Goal: Task Accomplishment & Management: Manage account settings

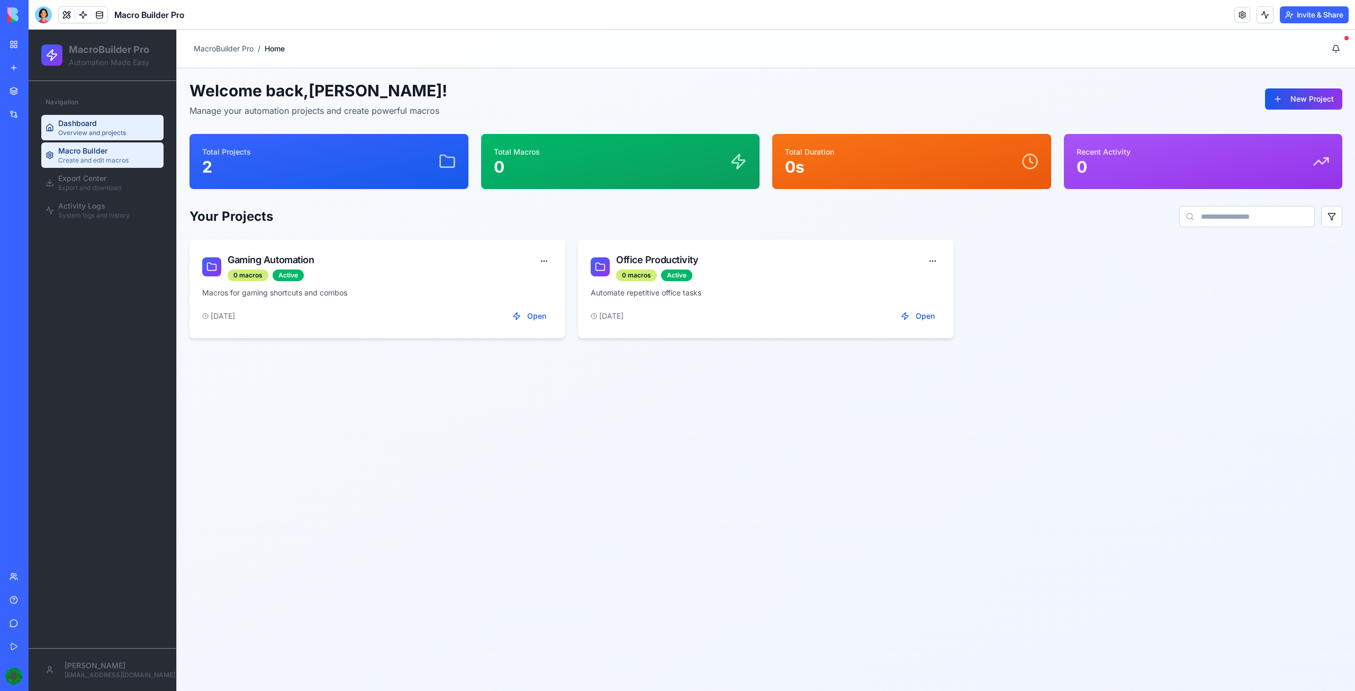
click at [107, 157] on span "Create and edit macros" at bounding box center [93, 160] width 70 height 8
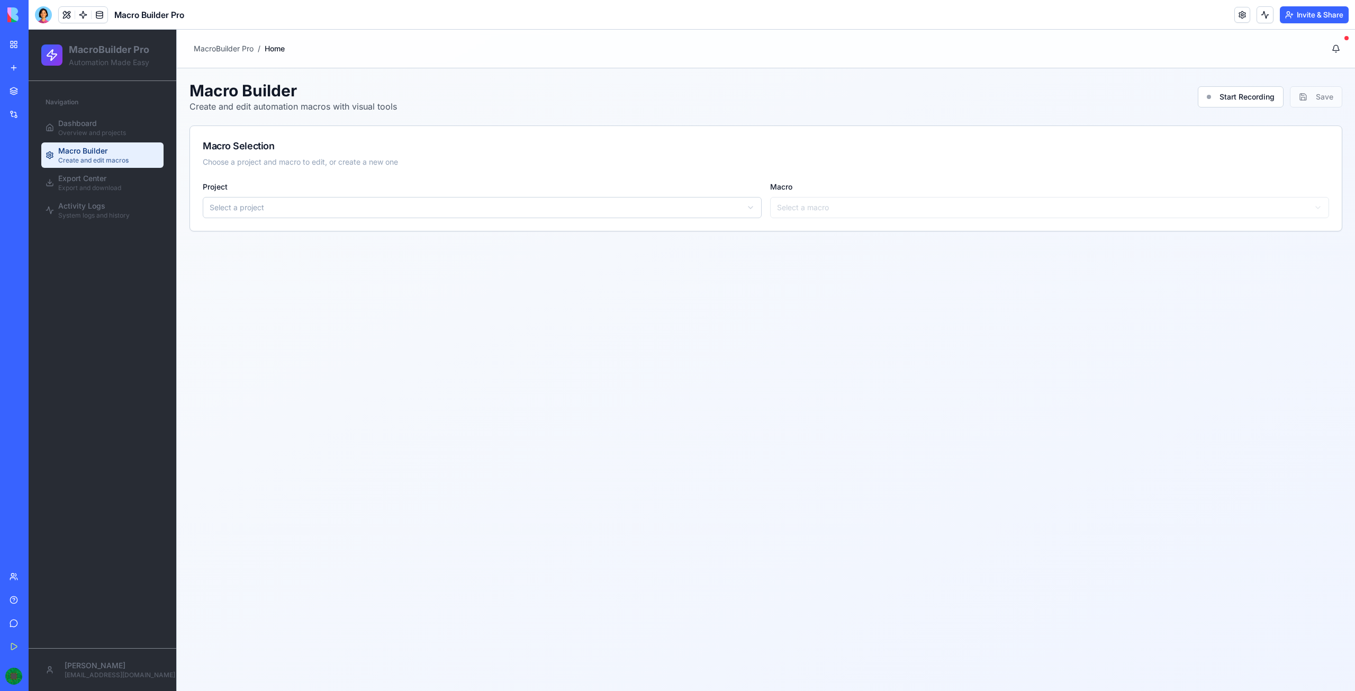
click at [335, 211] on html "MacroBuilder Pro Automation Made Easy Navigation Dashboard Overview and project…" at bounding box center [692, 360] width 1327 height 661
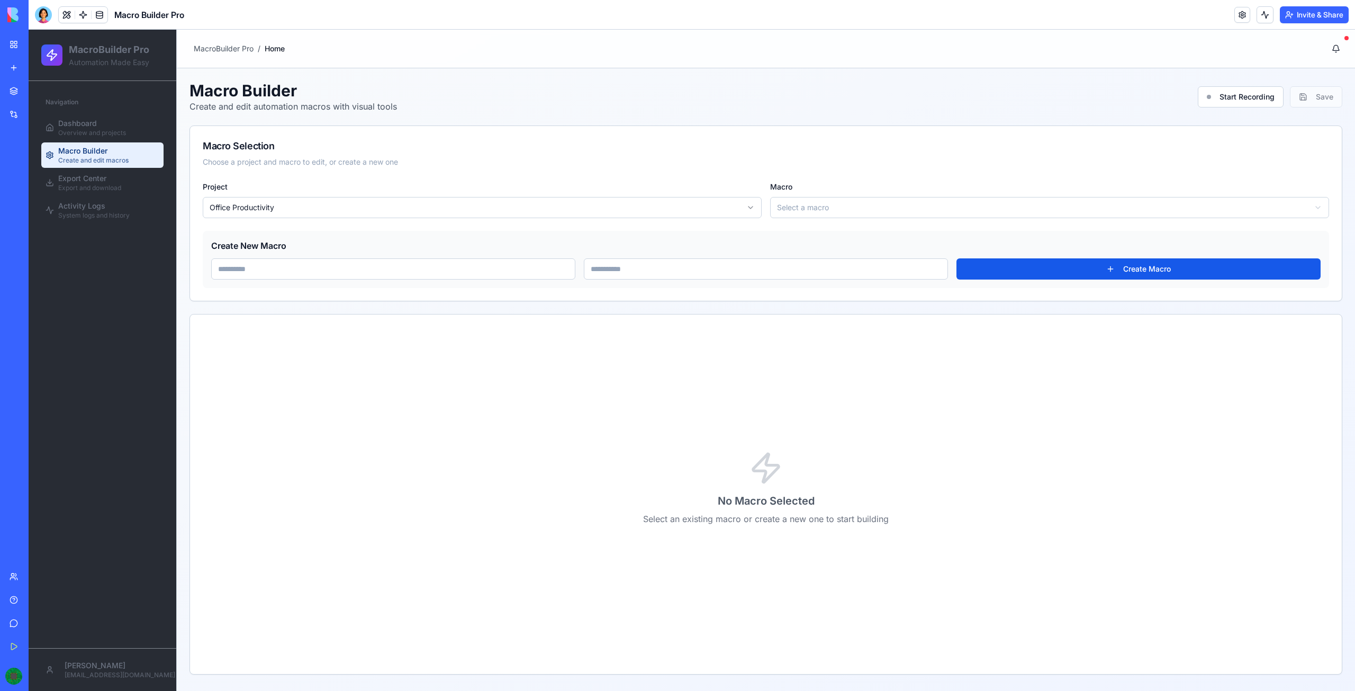
click at [451, 269] on input at bounding box center [393, 268] width 364 height 21
click at [121, 186] on span "Export and download" at bounding box center [89, 188] width 63 height 8
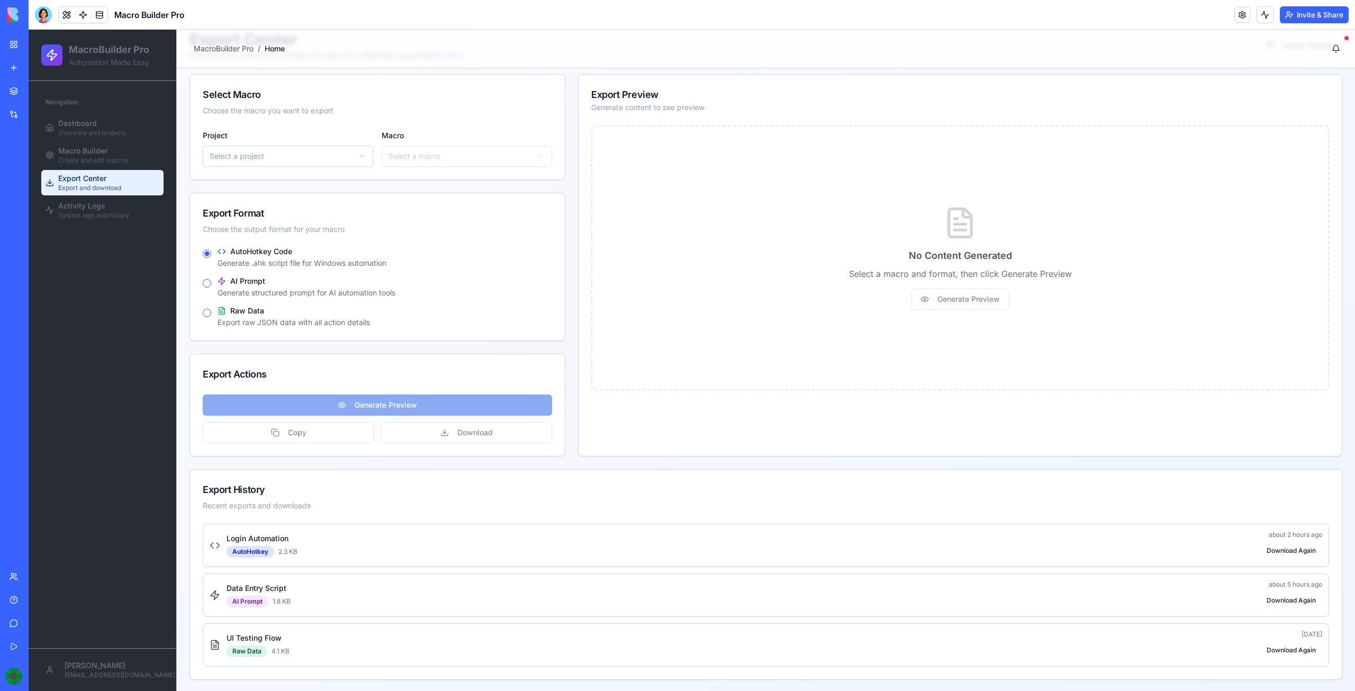
scroll to position [53, 0]
click at [1308, 16] on button "Invite & Share" at bounding box center [1314, 14] width 69 height 17
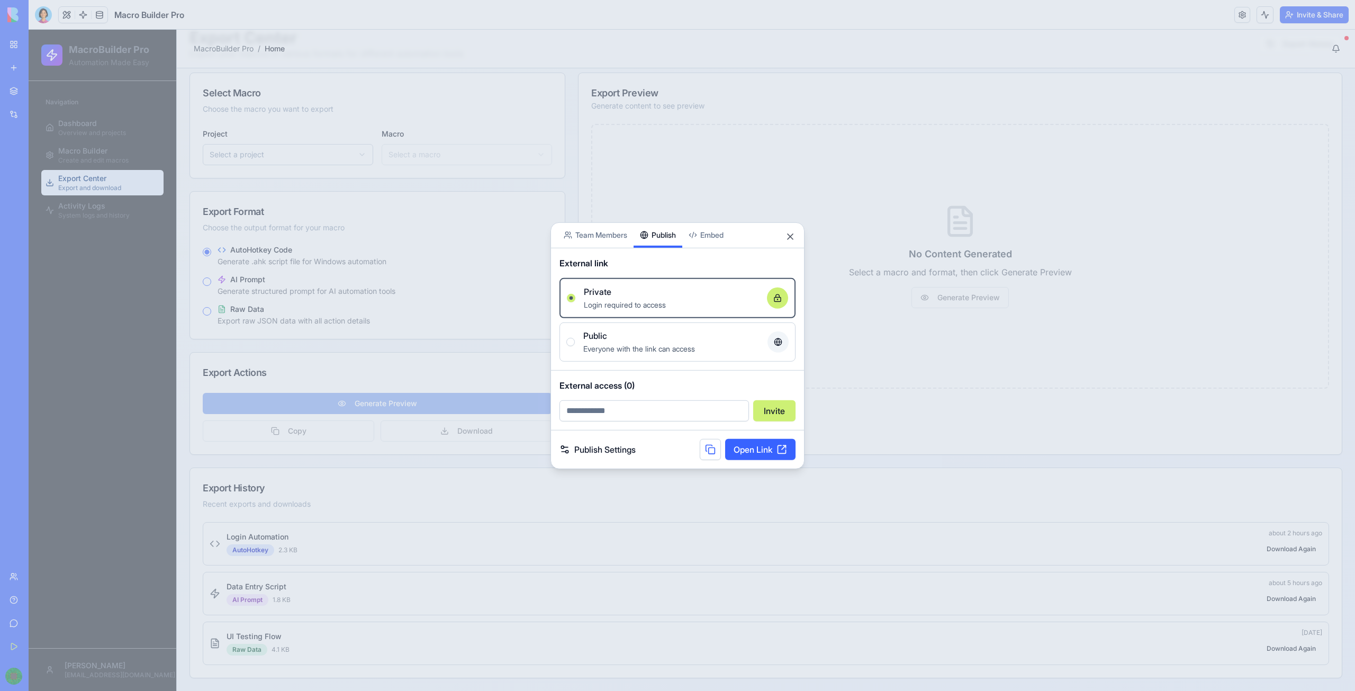
click at [653, 249] on div "Share App Team Members Publish Embed External link Private Login required to ac…" at bounding box center [678, 345] width 254 height 247
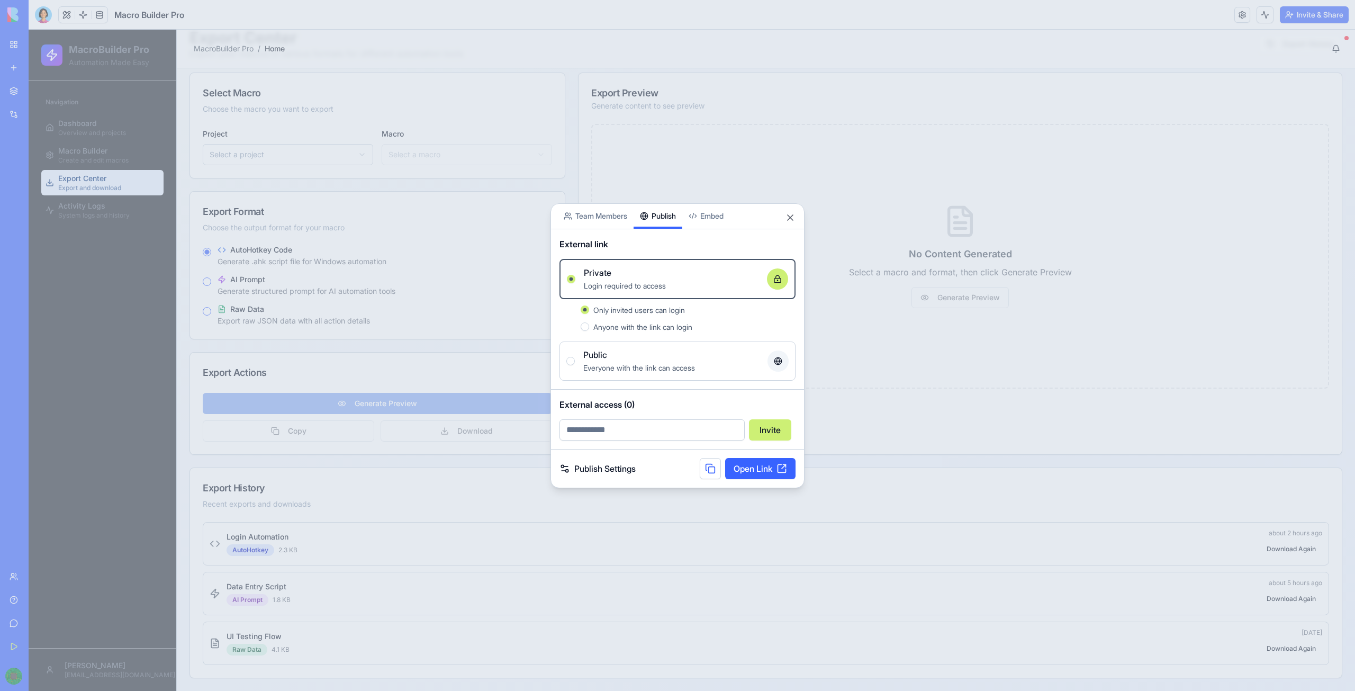
click at [588, 359] on span "Public" at bounding box center [595, 354] width 24 height 13
click at [575, 359] on button "Public Everyone with the link can access" at bounding box center [570, 361] width 8 height 8
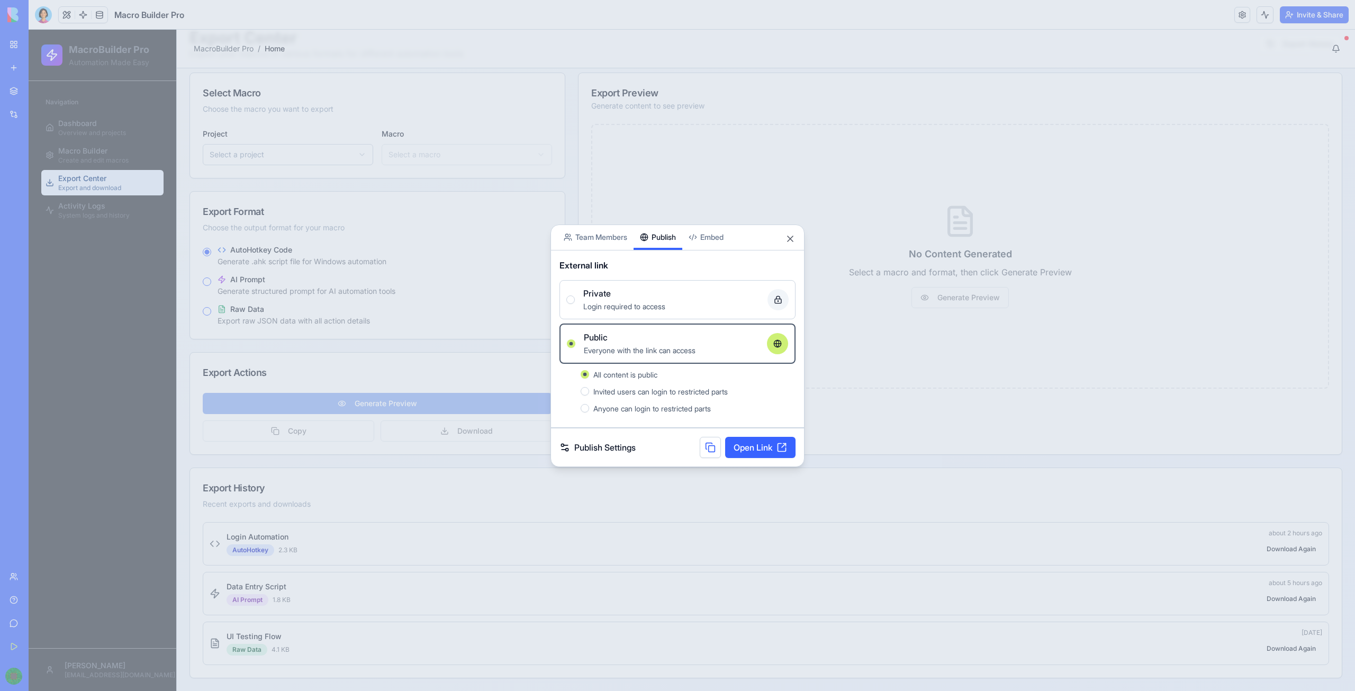
click at [763, 448] on link "Open Link" at bounding box center [760, 447] width 70 height 21
click at [587, 441] on link "Publish Settings" at bounding box center [598, 447] width 76 height 13
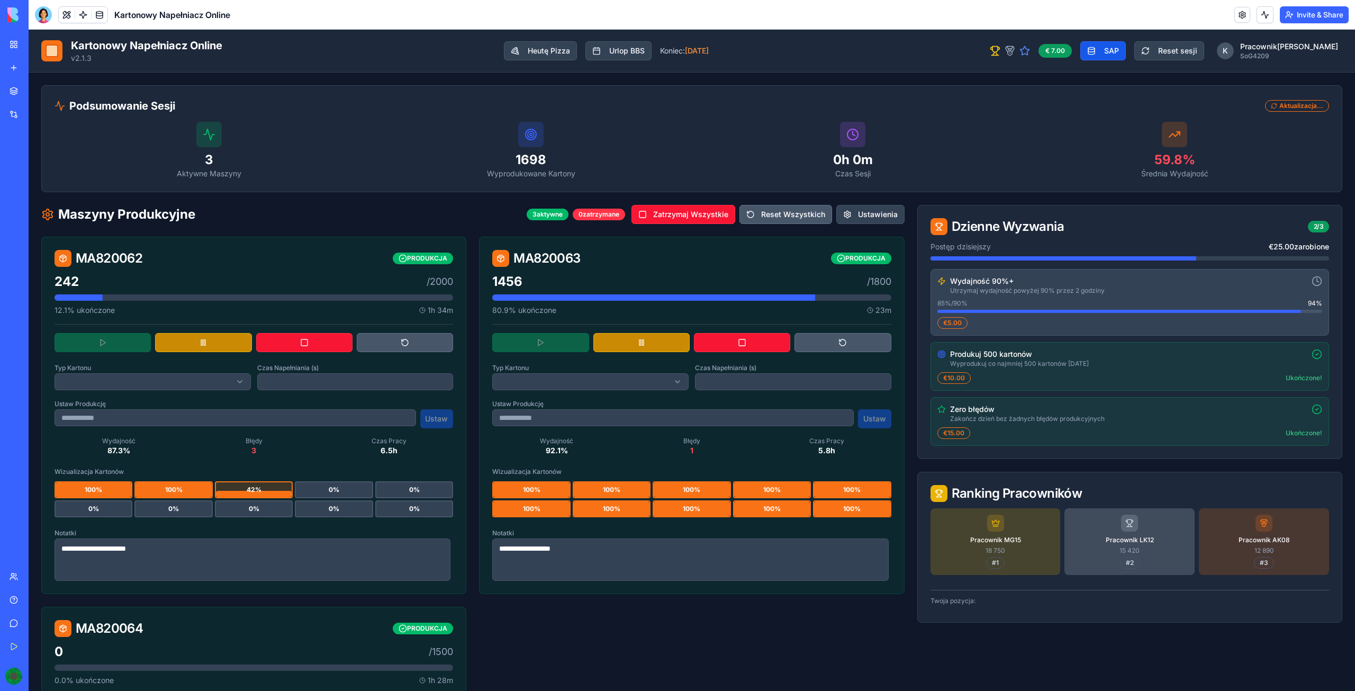
click at [545, 340] on div at bounding box center [691, 342] width 399 height 19
click at [647, 342] on button at bounding box center [641, 342] width 96 height 19
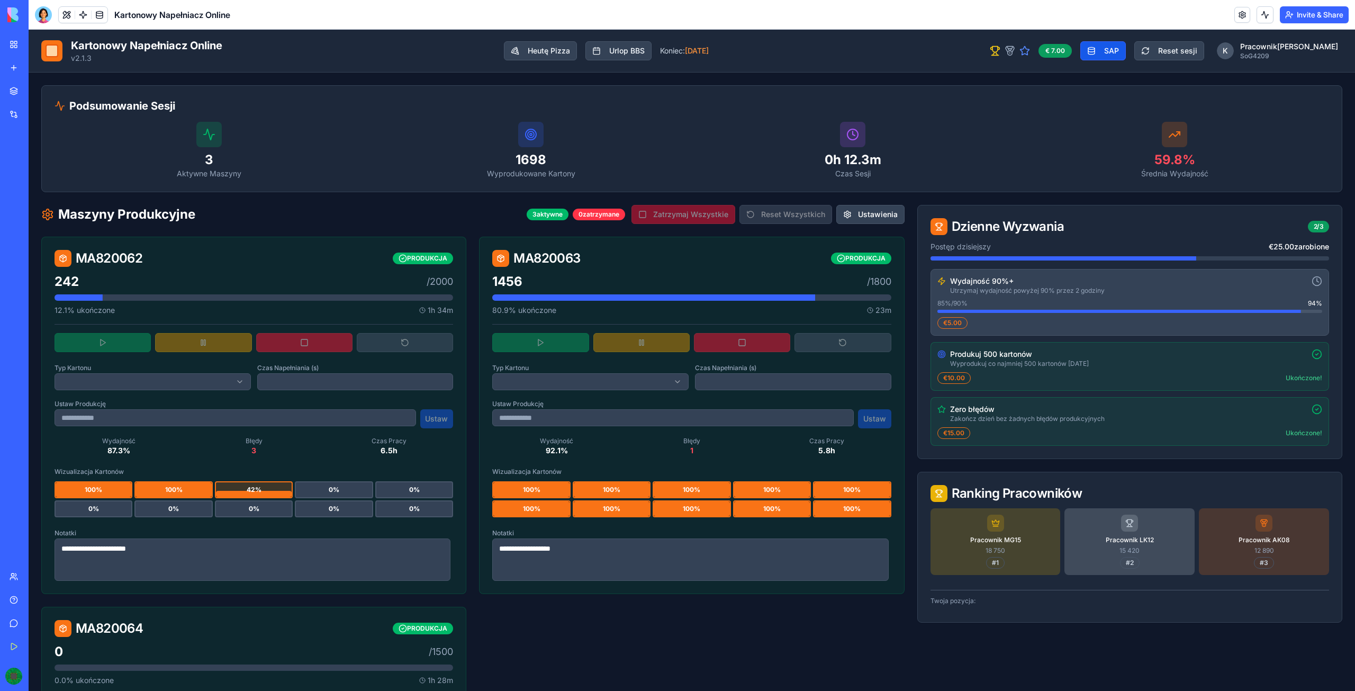
click at [534, 489] on span "100 %" at bounding box center [531, 489] width 17 height 8
drag, startPoint x: 548, startPoint y: 488, endPoint x: 577, endPoint y: 487, distance: 28.6
click at [573, 486] on div "100 % 100 % 100 % 100 % 100 % 100 % 100 % 100 % 100 % 100 %" at bounding box center [691, 499] width 399 height 36
click at [504, 491] on div "100 %" at bounding box center [531, 489] width 76 height 15
drag, startPoint x: 243, startPoint y: 489, endPoint x: 291, endPoint y: 494, distance: 48.4
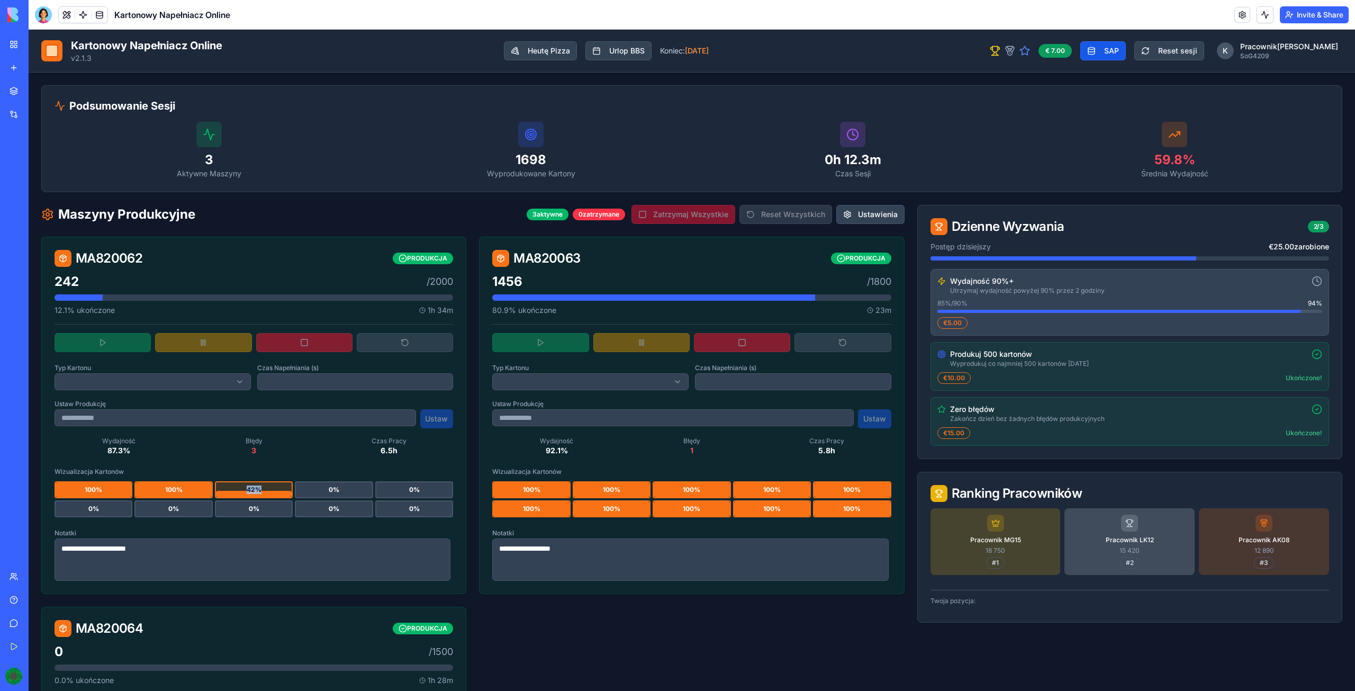
click at [287, 493] on div "42 %" at bounding box center [254, 489] width 76 height 15
click at [295, 494] on div "0 %" at bounding box center [334, 489] width 78 height 17
